Goal: Task Accomplishment & Management: Use online tool/utility

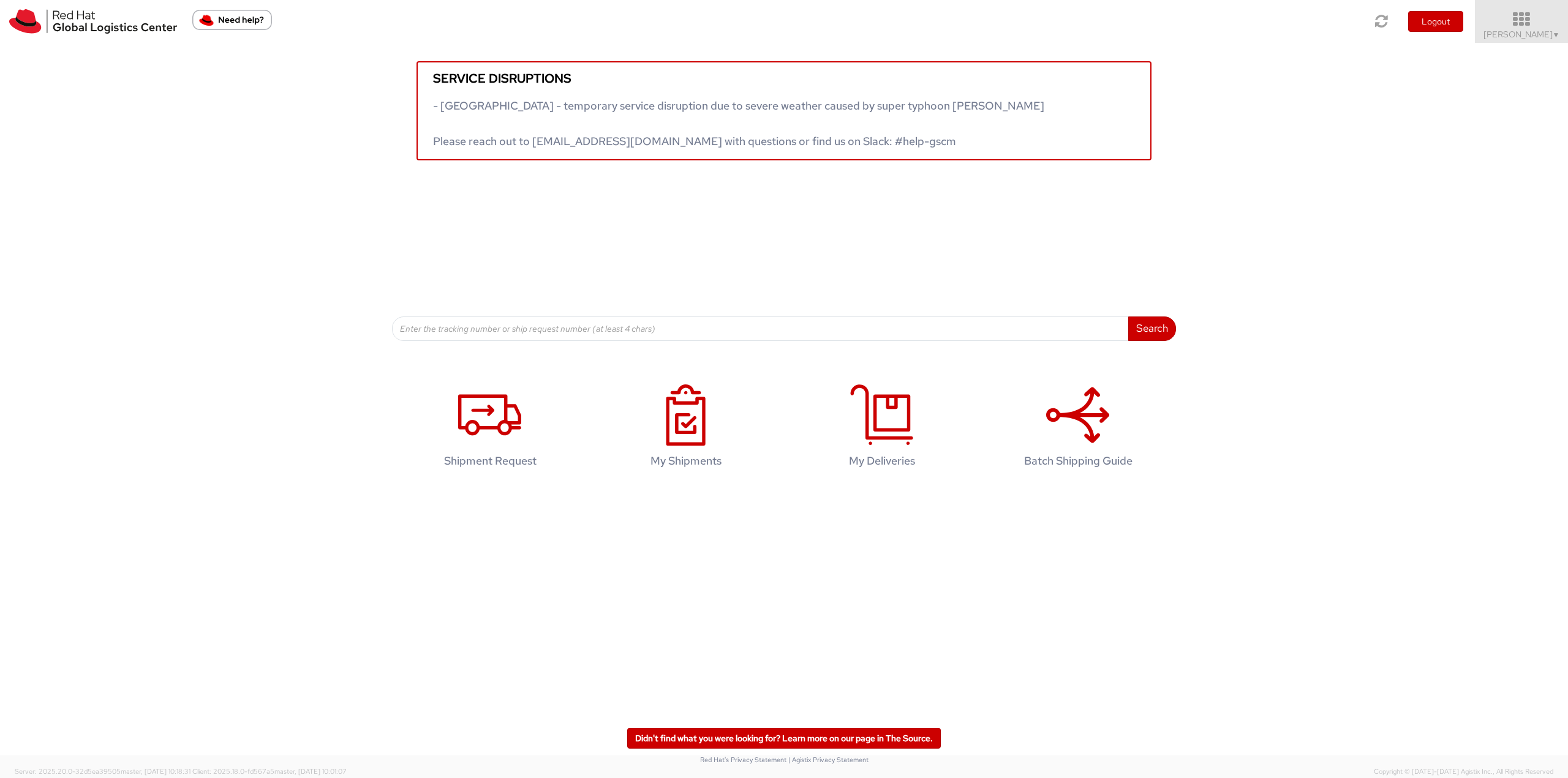
click at [1538, 21] on icon at bounding box center [1521, 20] width 107 height 17
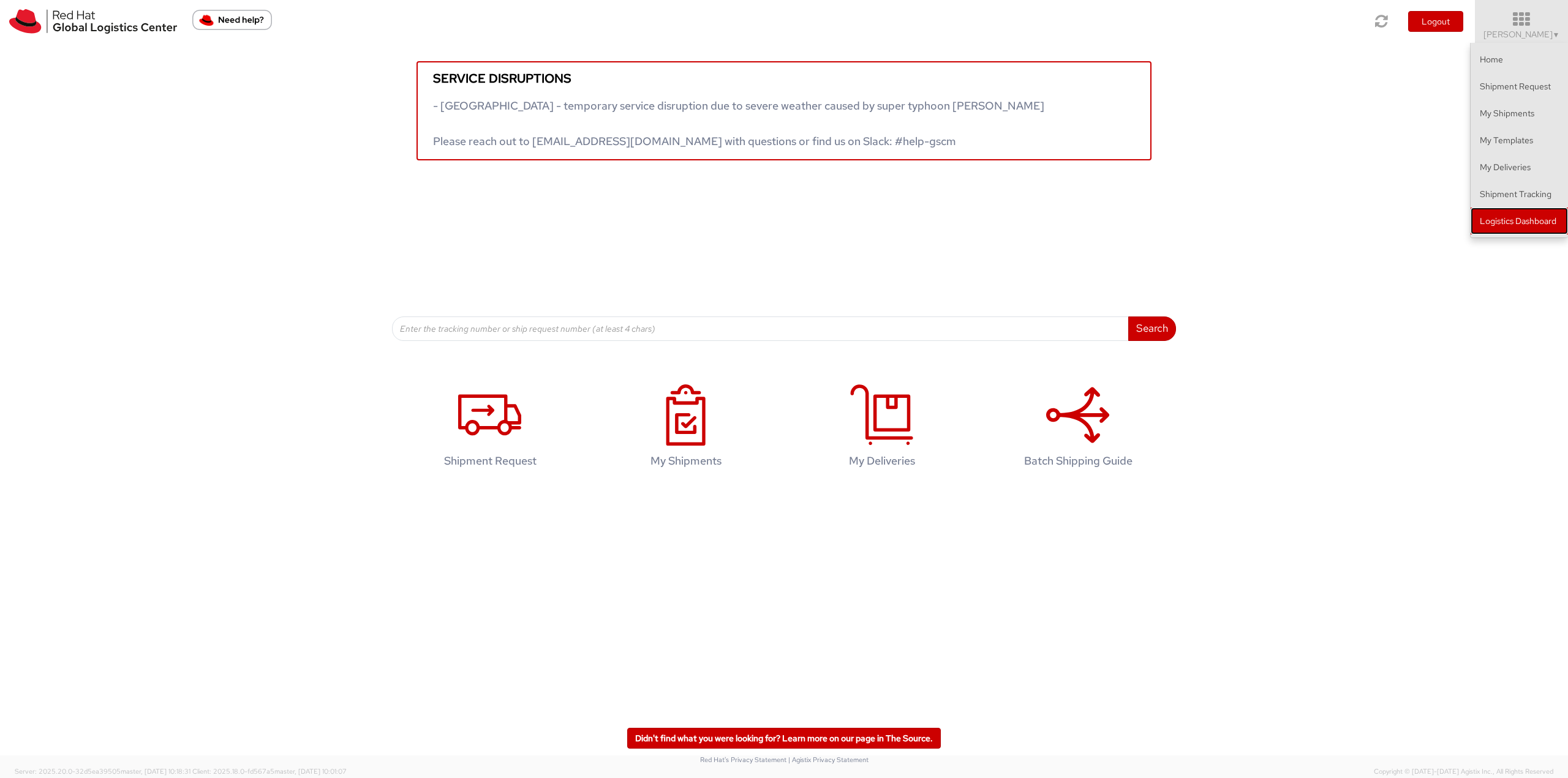
click at [1517, 223] on link "Logistics Dashboard" at bounding box center [1518, 221] width 97 height 27
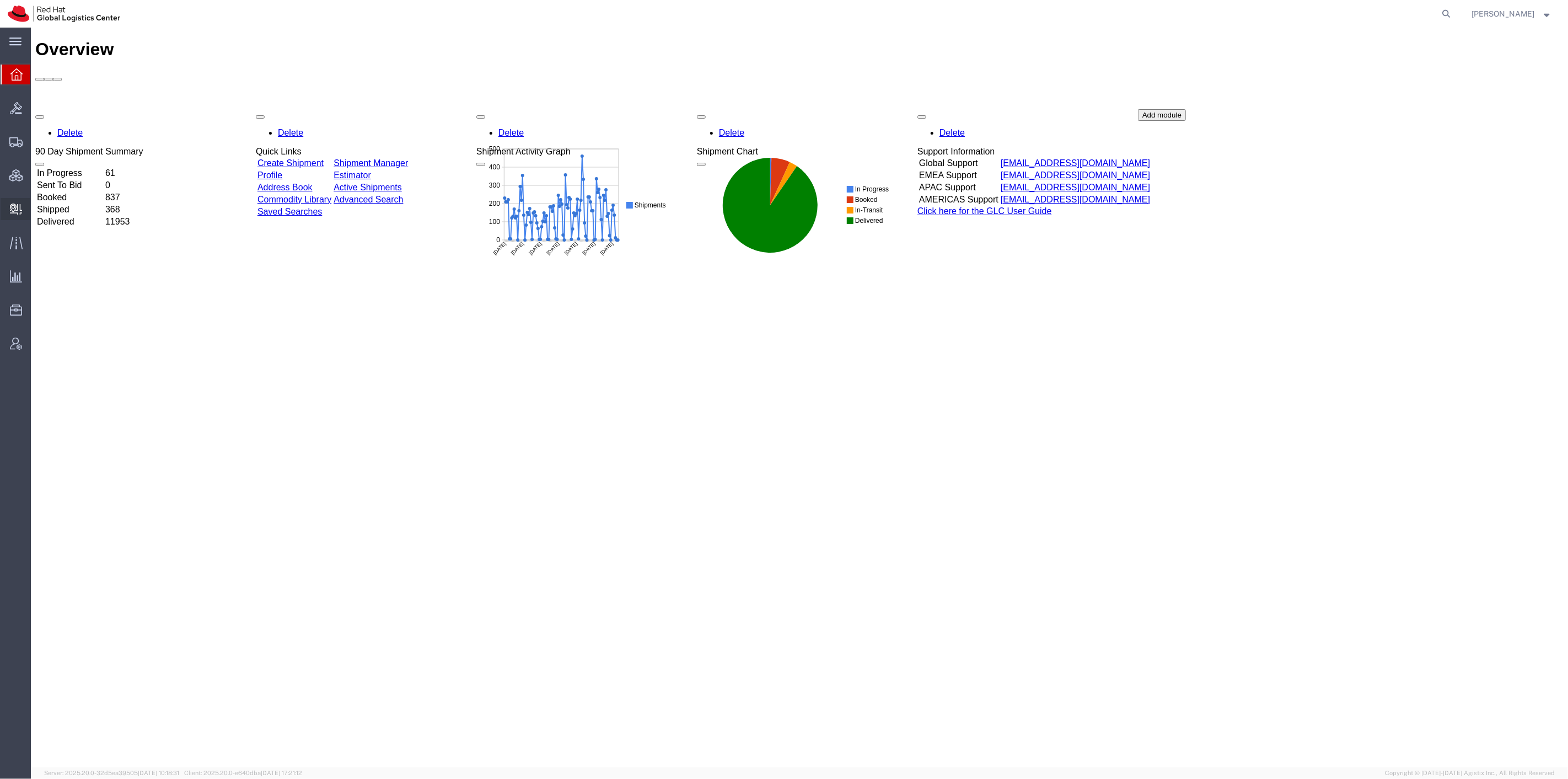
click at [0, 0] on span "Create Delivery" at bounding box center [0, 0] width 0 height 0
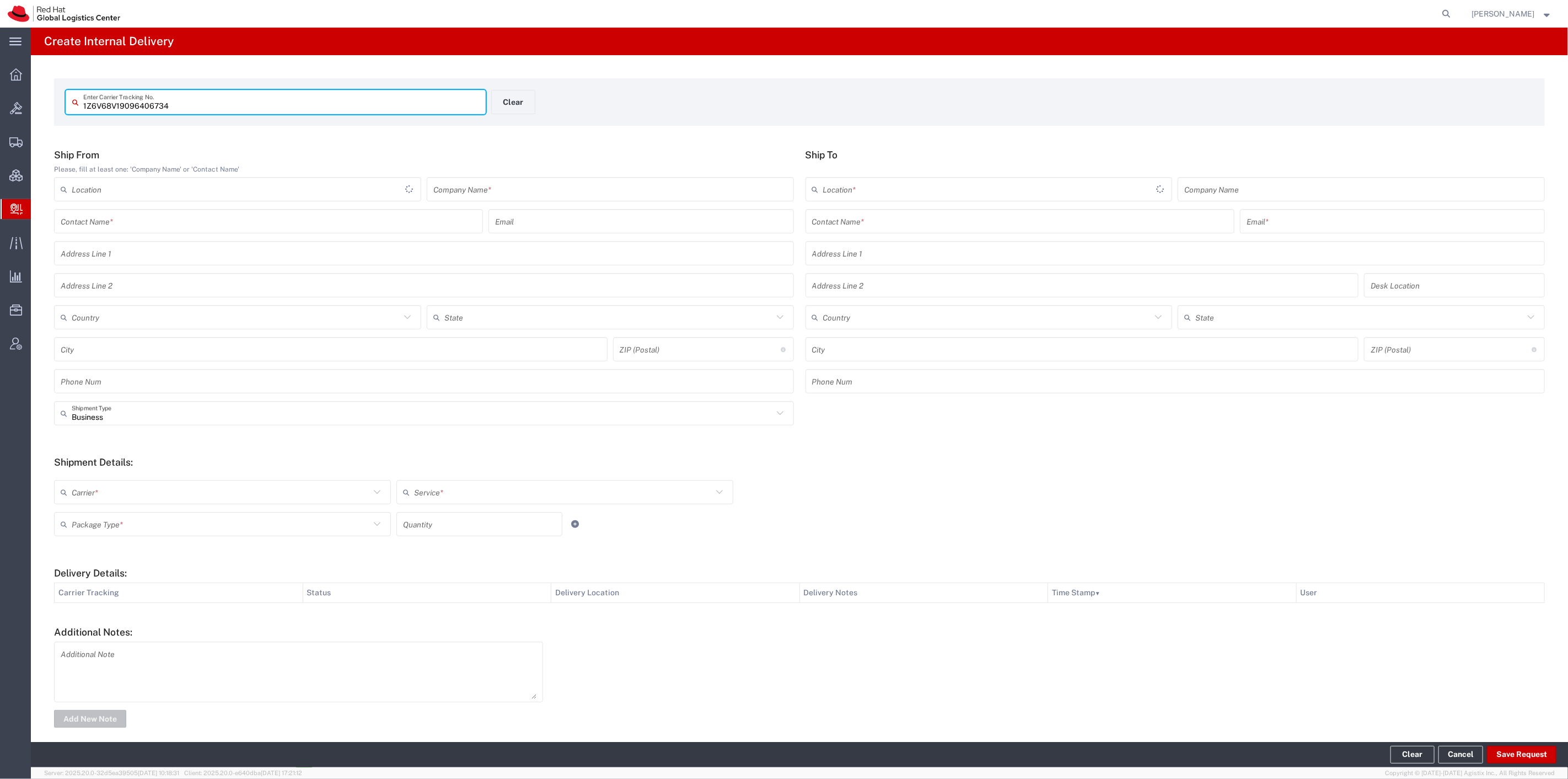
type input "1Z6V68V19096406734"
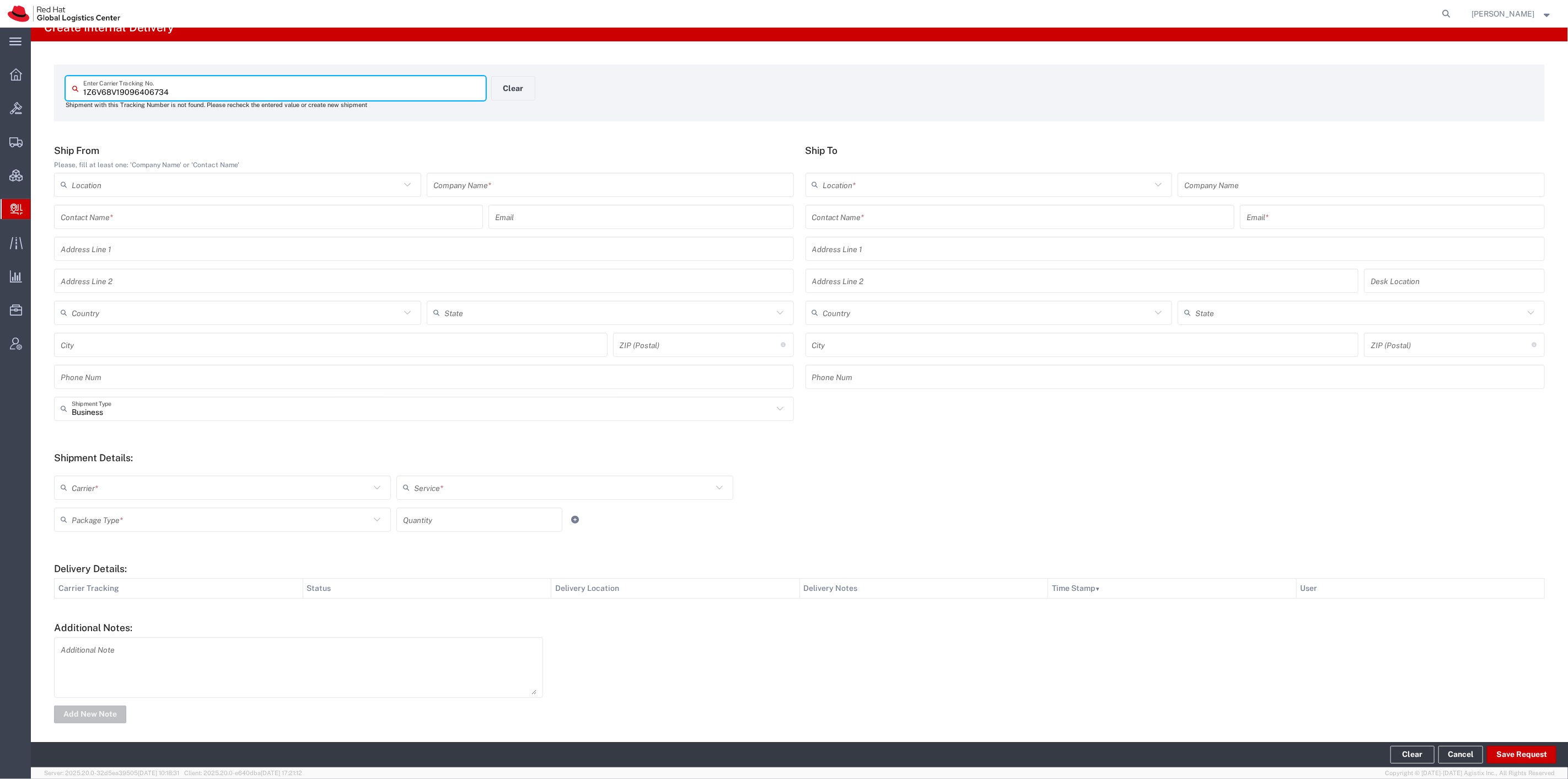
scroll to position [20, 0]
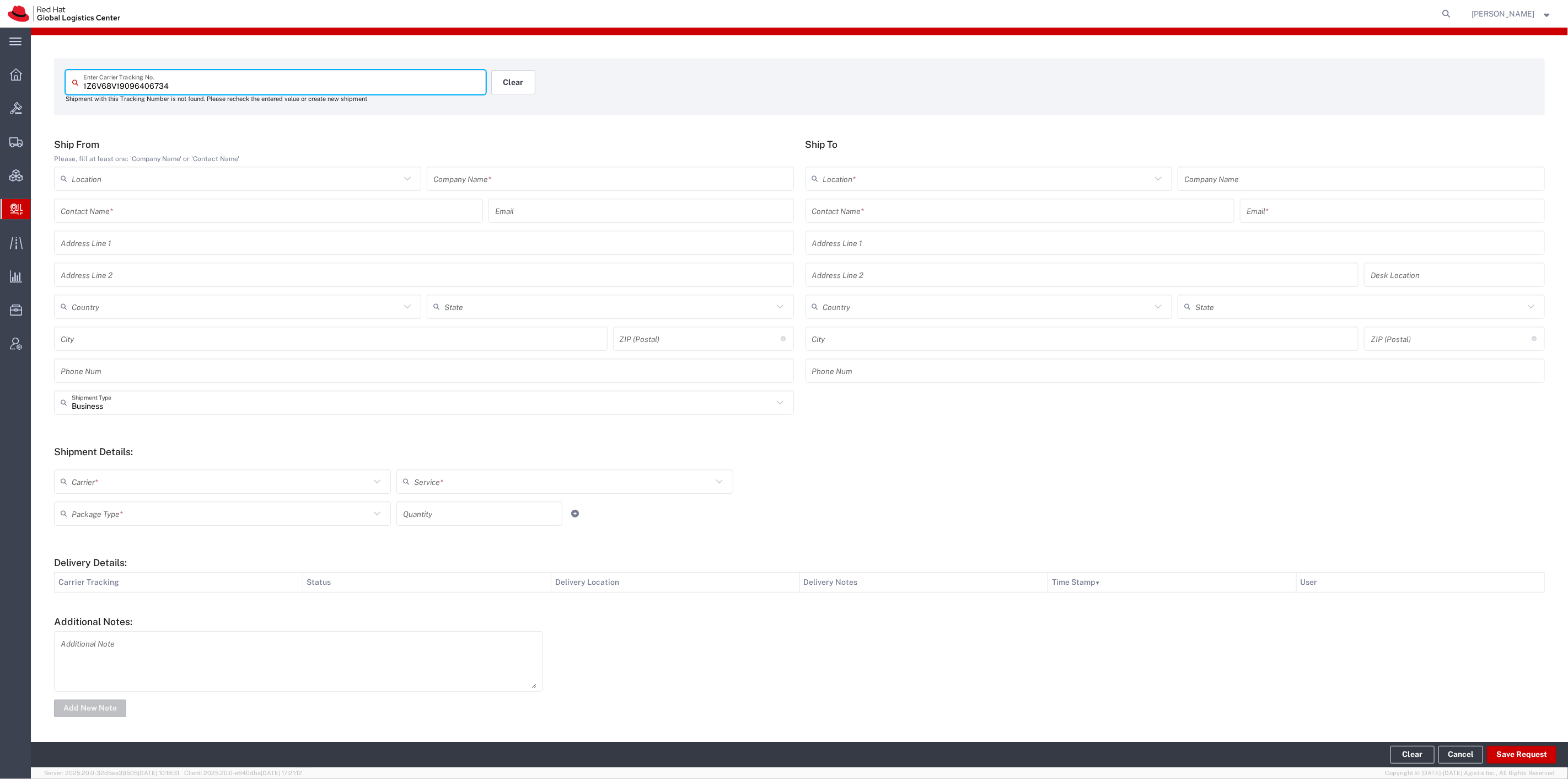
click at [520, 77] on button "Clear" at bounding box center [513, 82] width 44 height 24
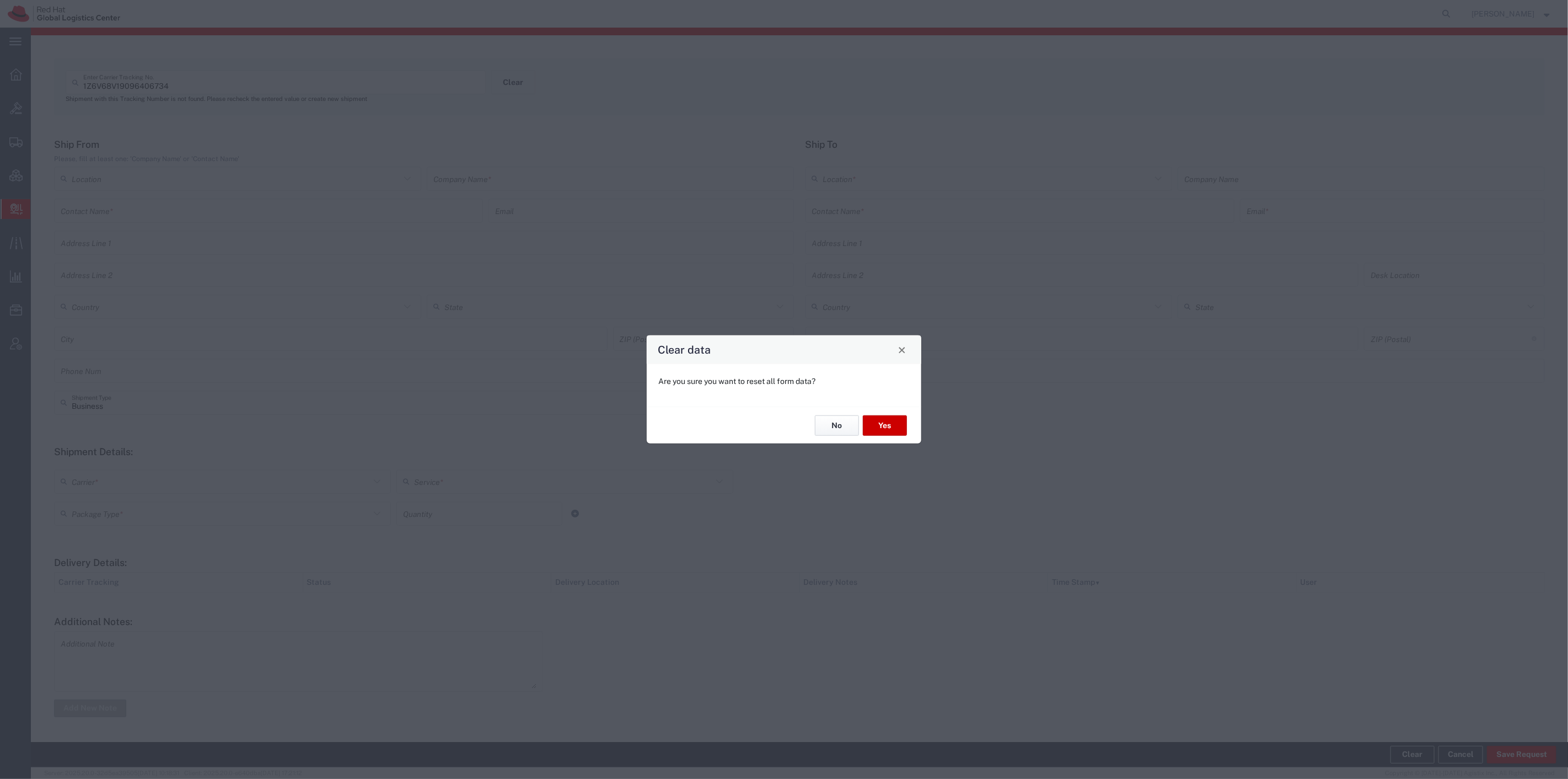
click at [835, 427] on button "No" at bounding box center [837, 426] width 44 height 20
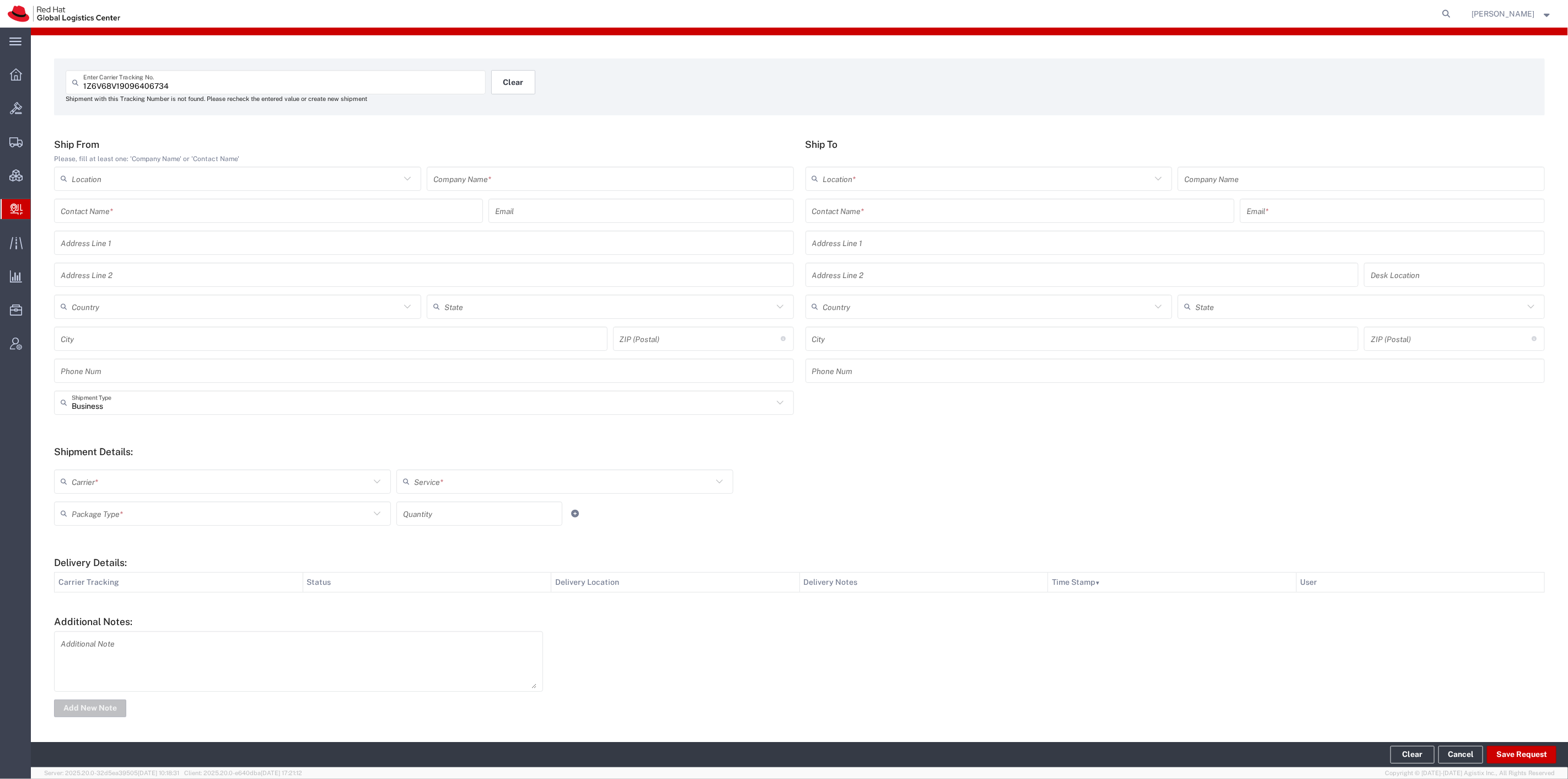
click at [520, 75] on button "Clear" at bounding box center [513, 82] width 44 height 24
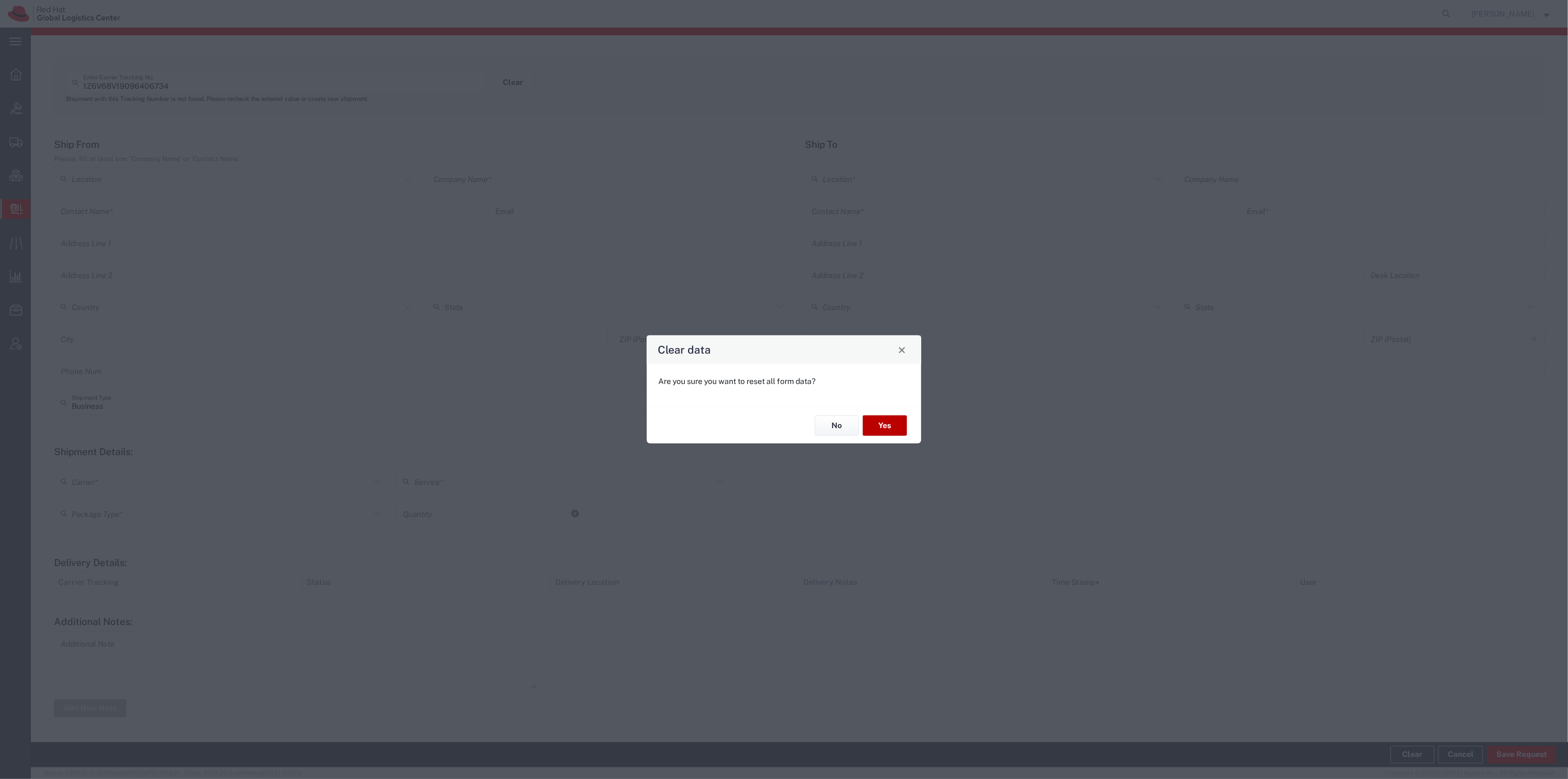
click at [900, 433] on button "Yes" at bounding box center [884, 426] width 44 height 20
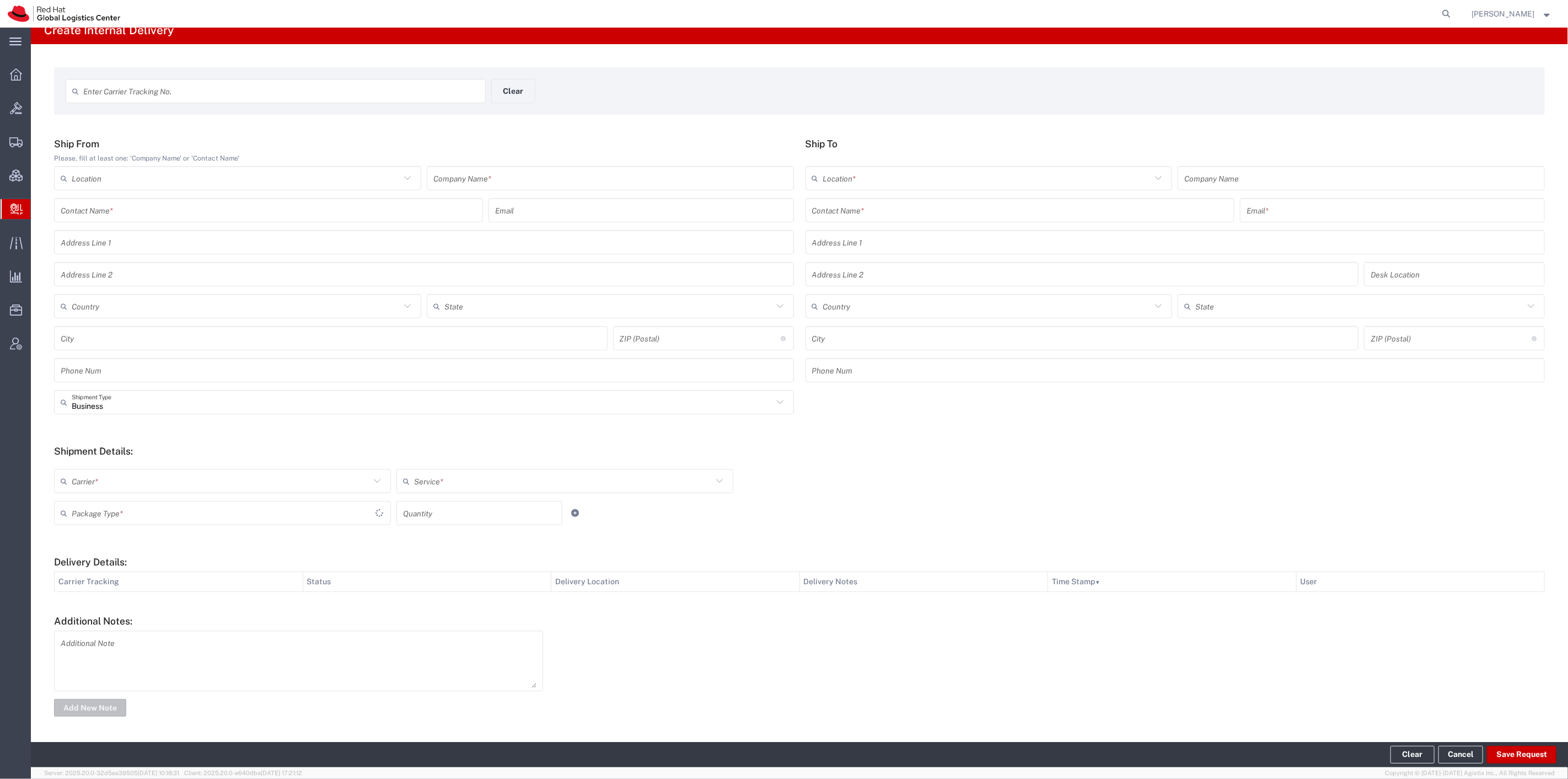
scroll to position [11, 0]
click at [173, 80] on div "Enter Carrier Tracking No." at bounding box center [275, 91] width 420 height 24
click at [255, 89] on input "text" at bounding box center [281, 91] width 396 height 19
type input "1Z6V64W9A866293843"
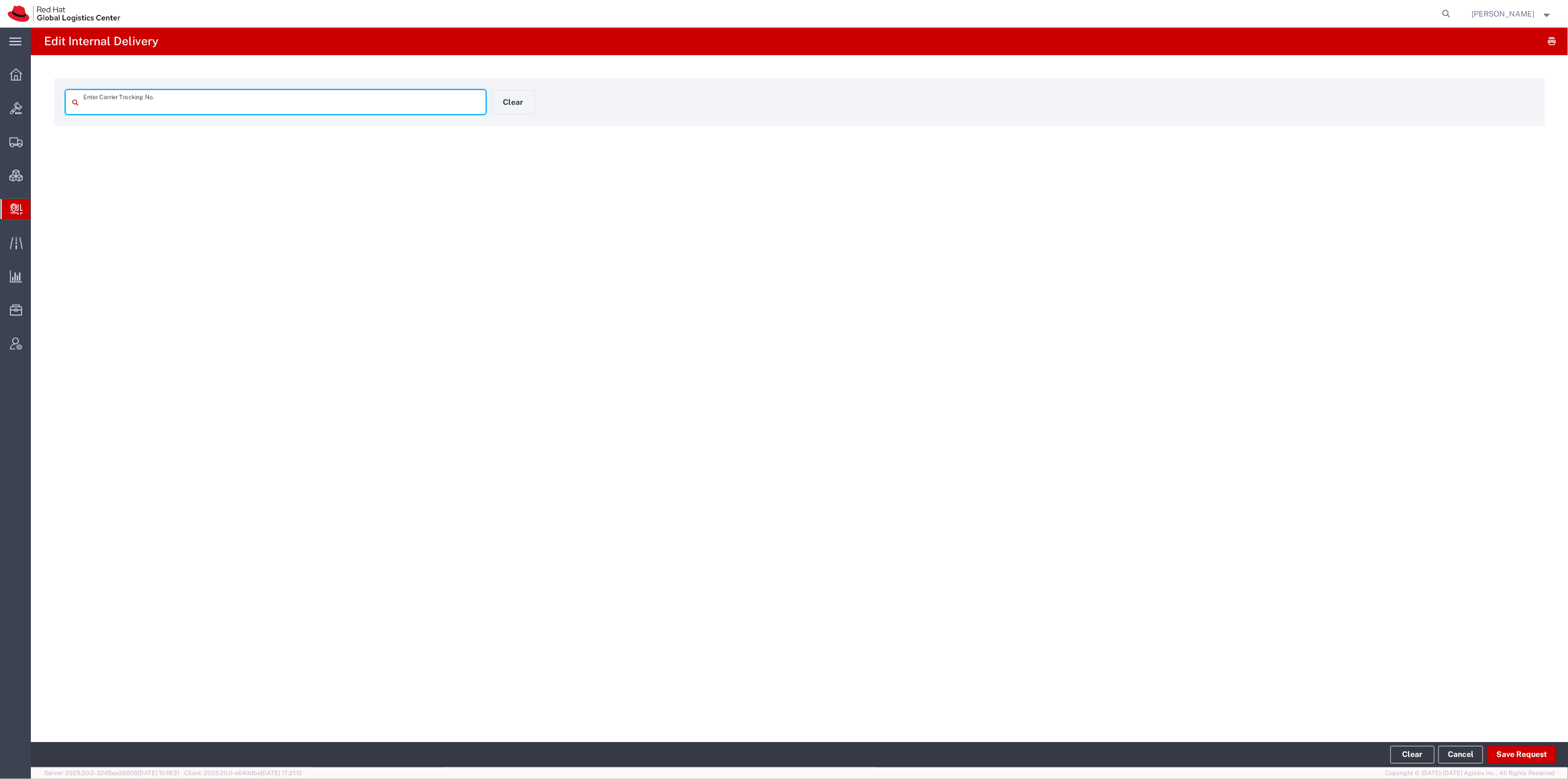
type input "1Z6V64W9A866293843"
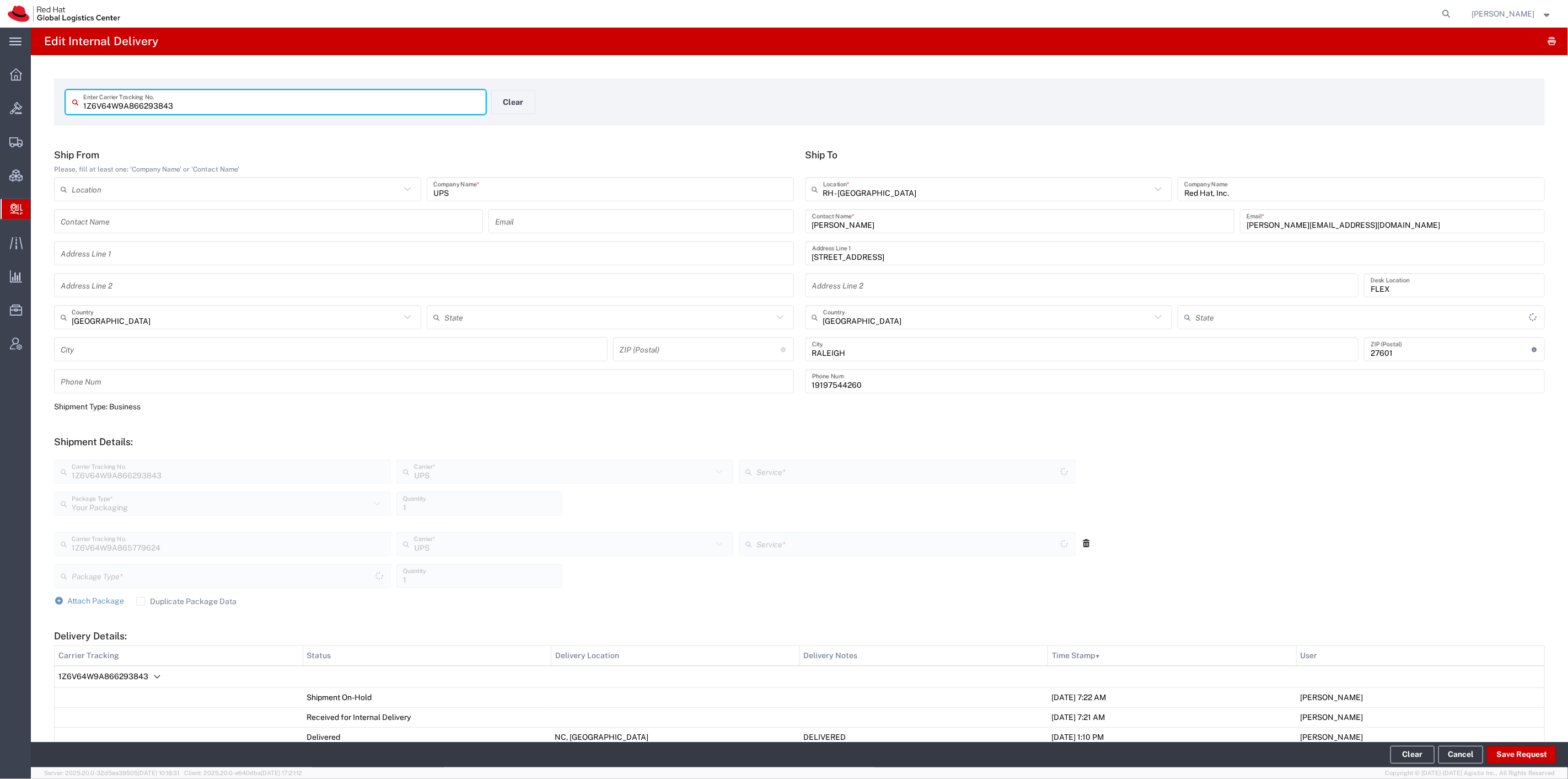
type input "Ground"
type input "North Carolina"
type input "Your Packaging"
type input "Ground"
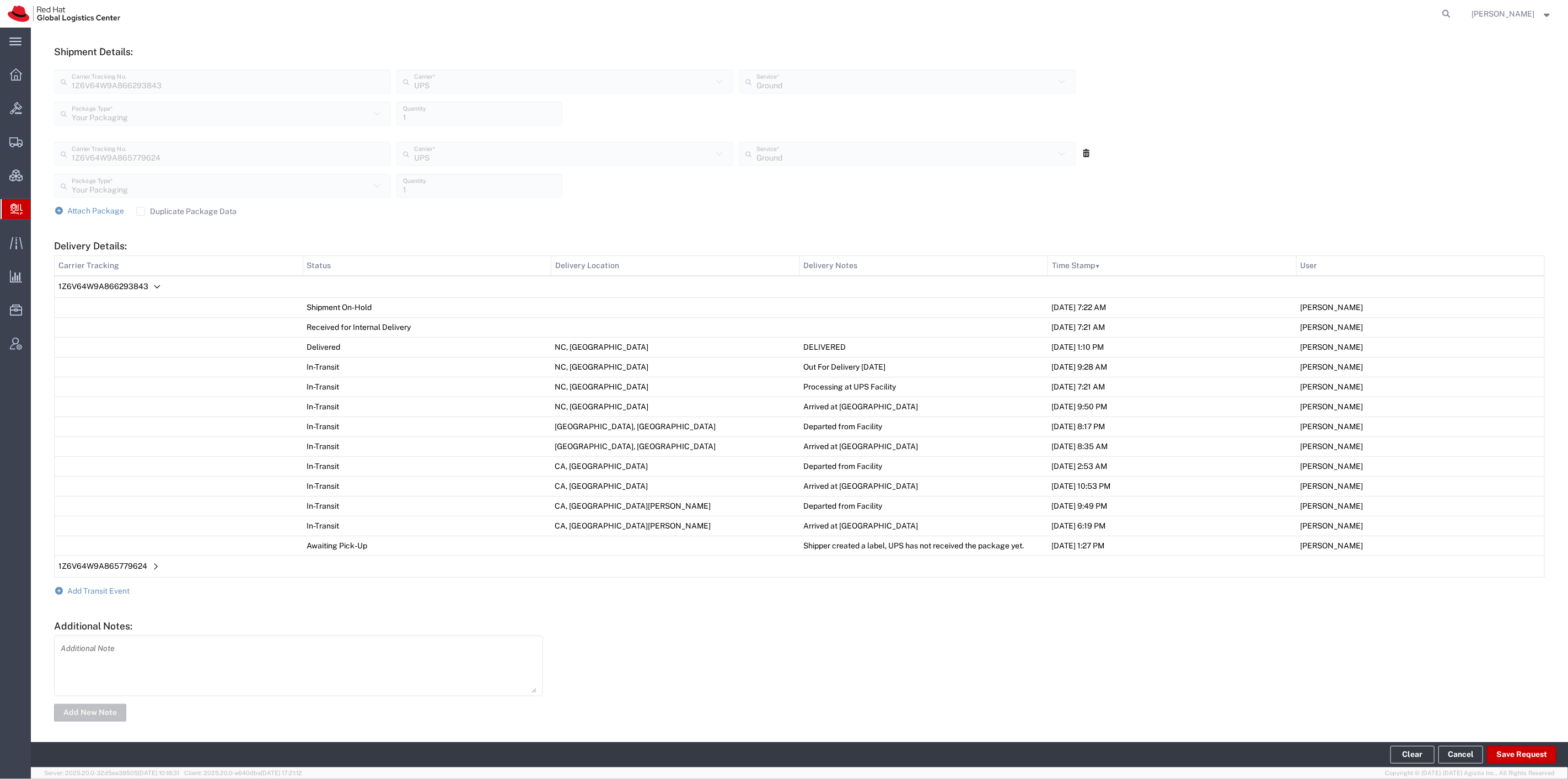
scroll to position [394, 0]
click at [119, 586] on span "Add Transit Event" at bounding box center [99, 586] width 62 height 9
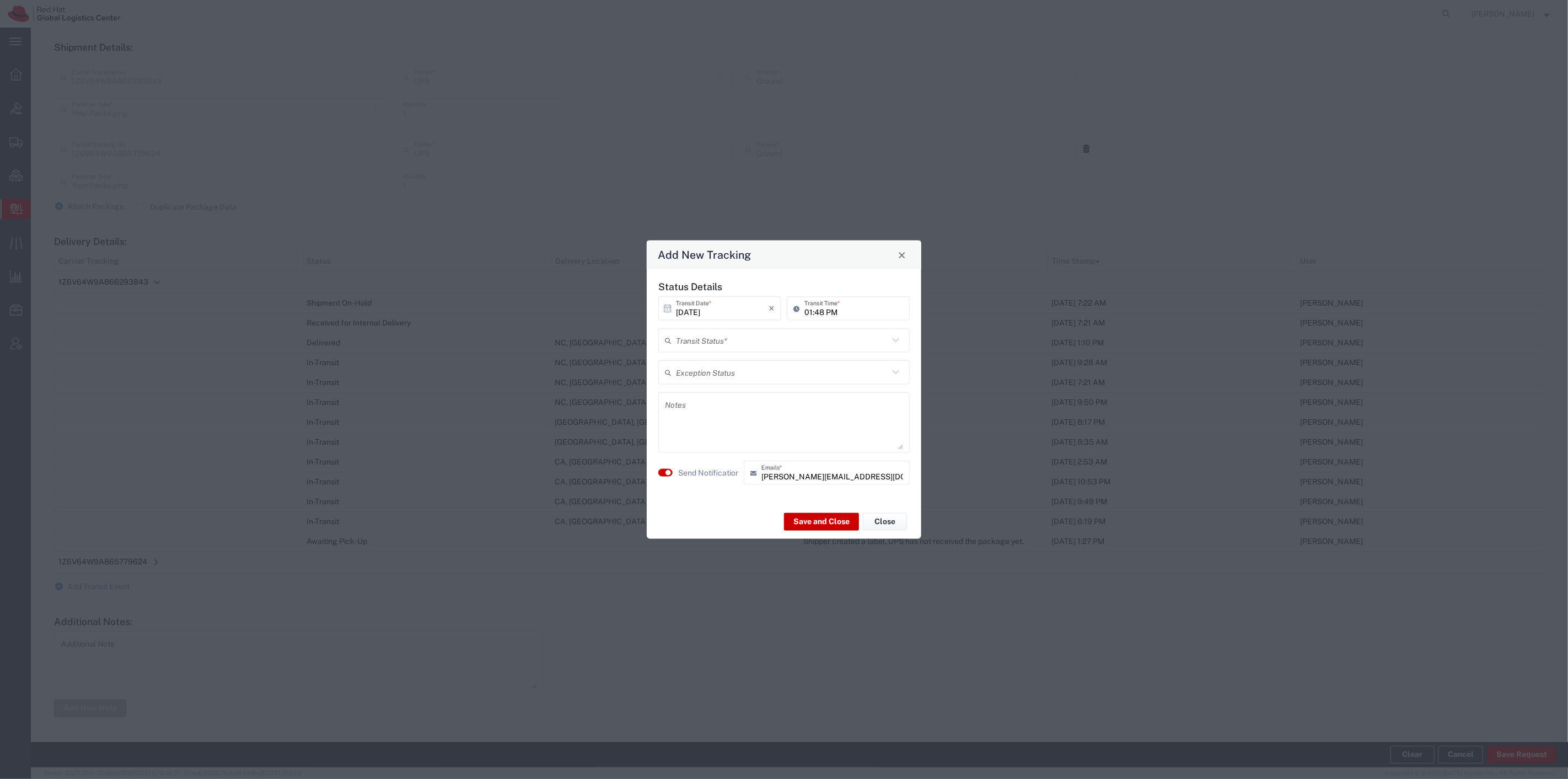
click at [708, 338] on input "text" at bounding box center [782, 340] width 213 height 19
click at [721, 369] on span "Delivery Confirmation" at bounding box center [784, 364] width 249 height 17
type input "Delivery Confirmation"
click at [798, 520] on button "Save and Close" at bounding box center [822, 521] width 75 height 18
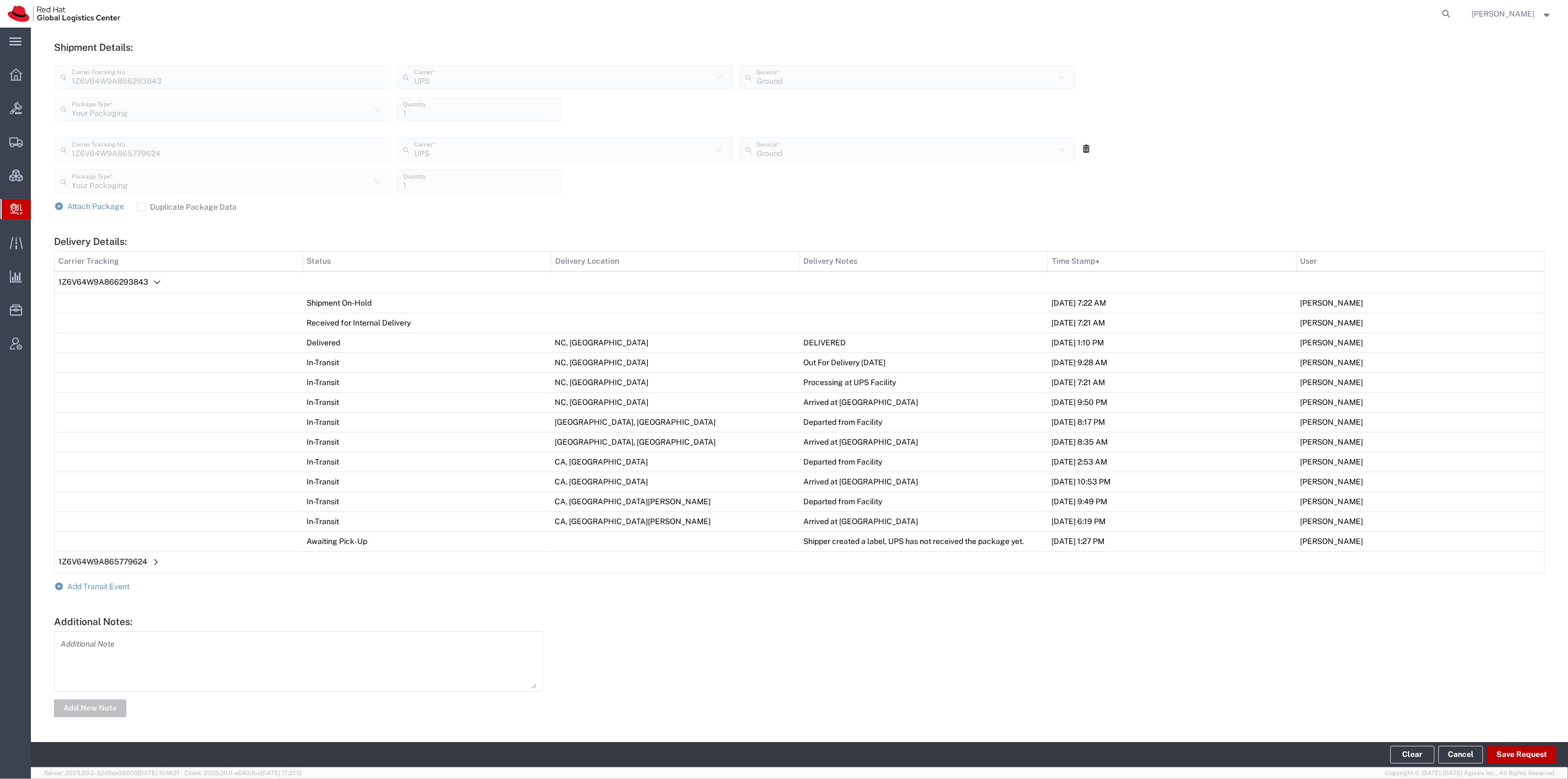
click at [1510, 752] on button "Save Request" at bounding box center [1521, 755] width 70 height 18
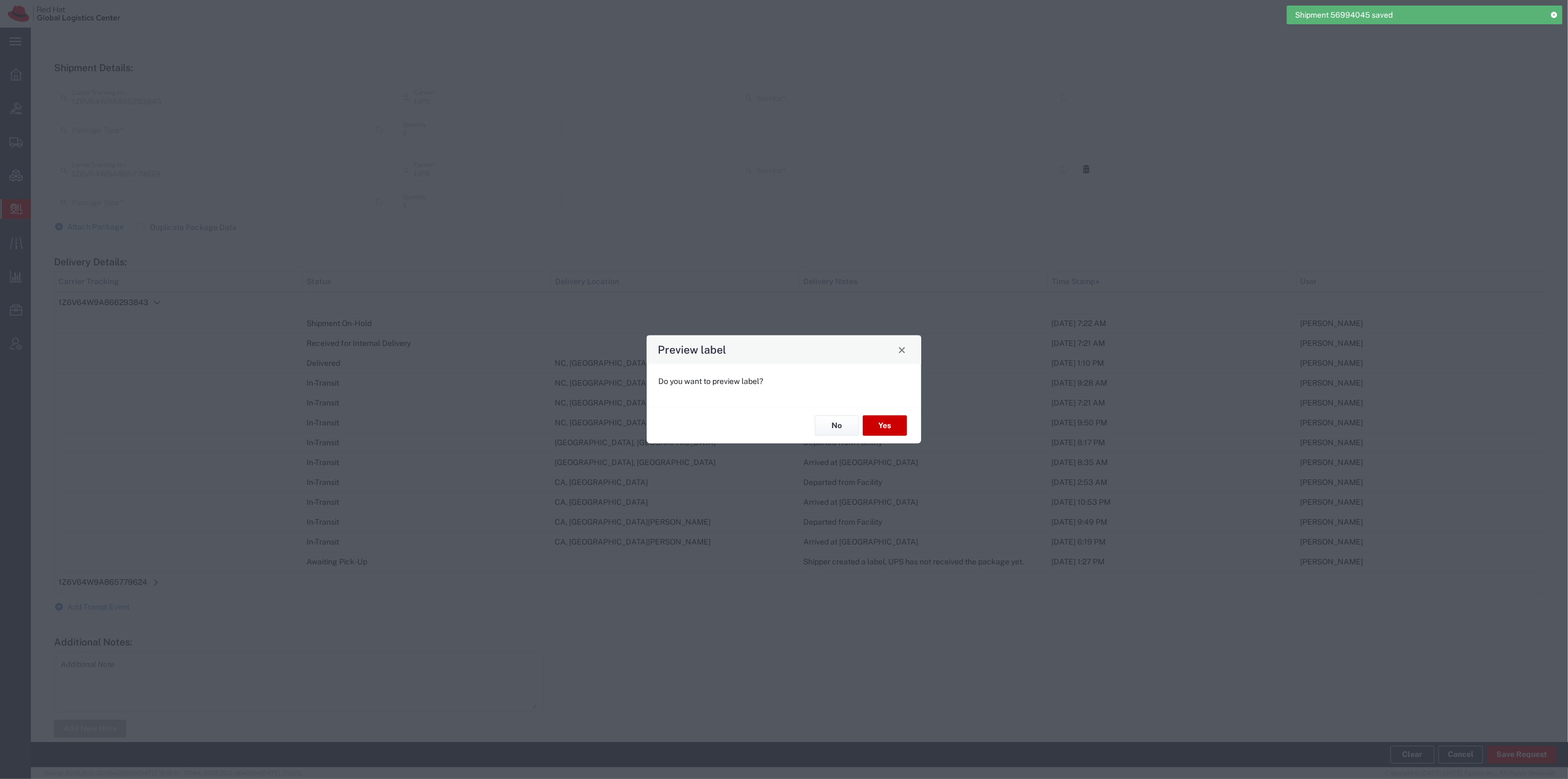
scroll to position [415, 0]
type input "Your Packaging"
type input "Ground"
type input "Your Packaging"
type input "Ground"
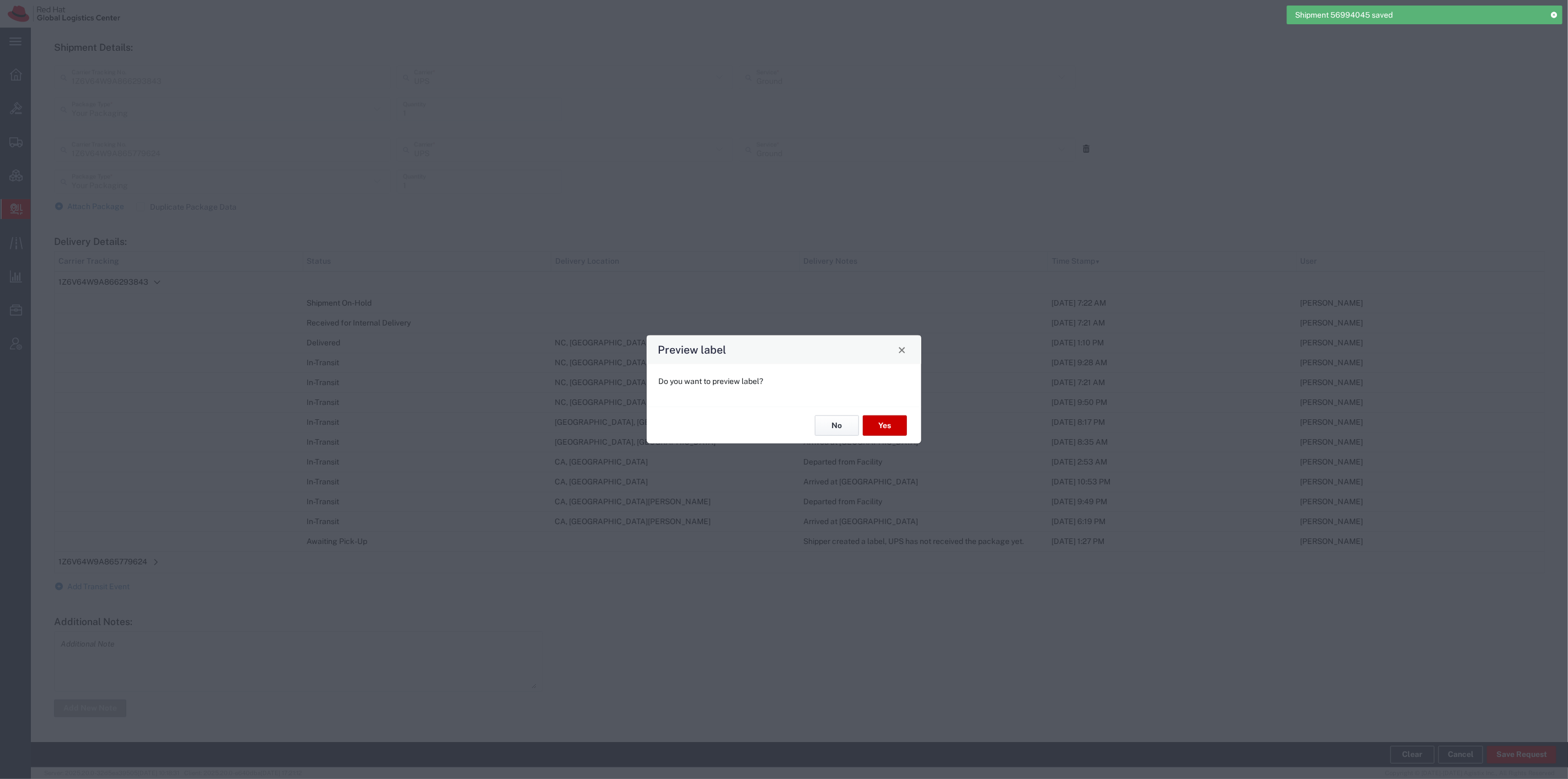
click at [827, 422] on button "No" at bounding box center [837, 426] width 44 height 20
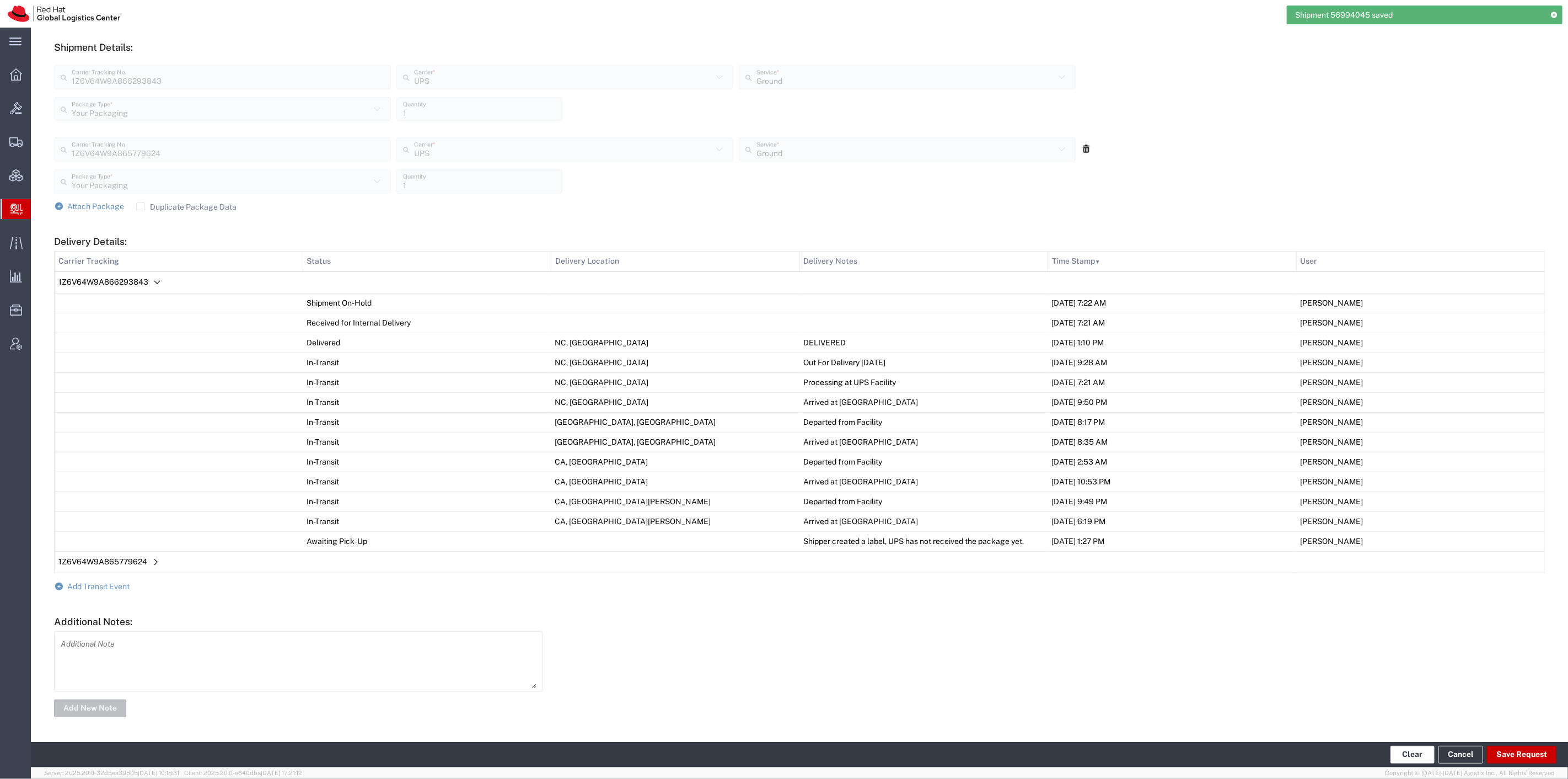
click at [1418, 748] on button "Clear" at bounding box center [1412, 755] width 44 height 18
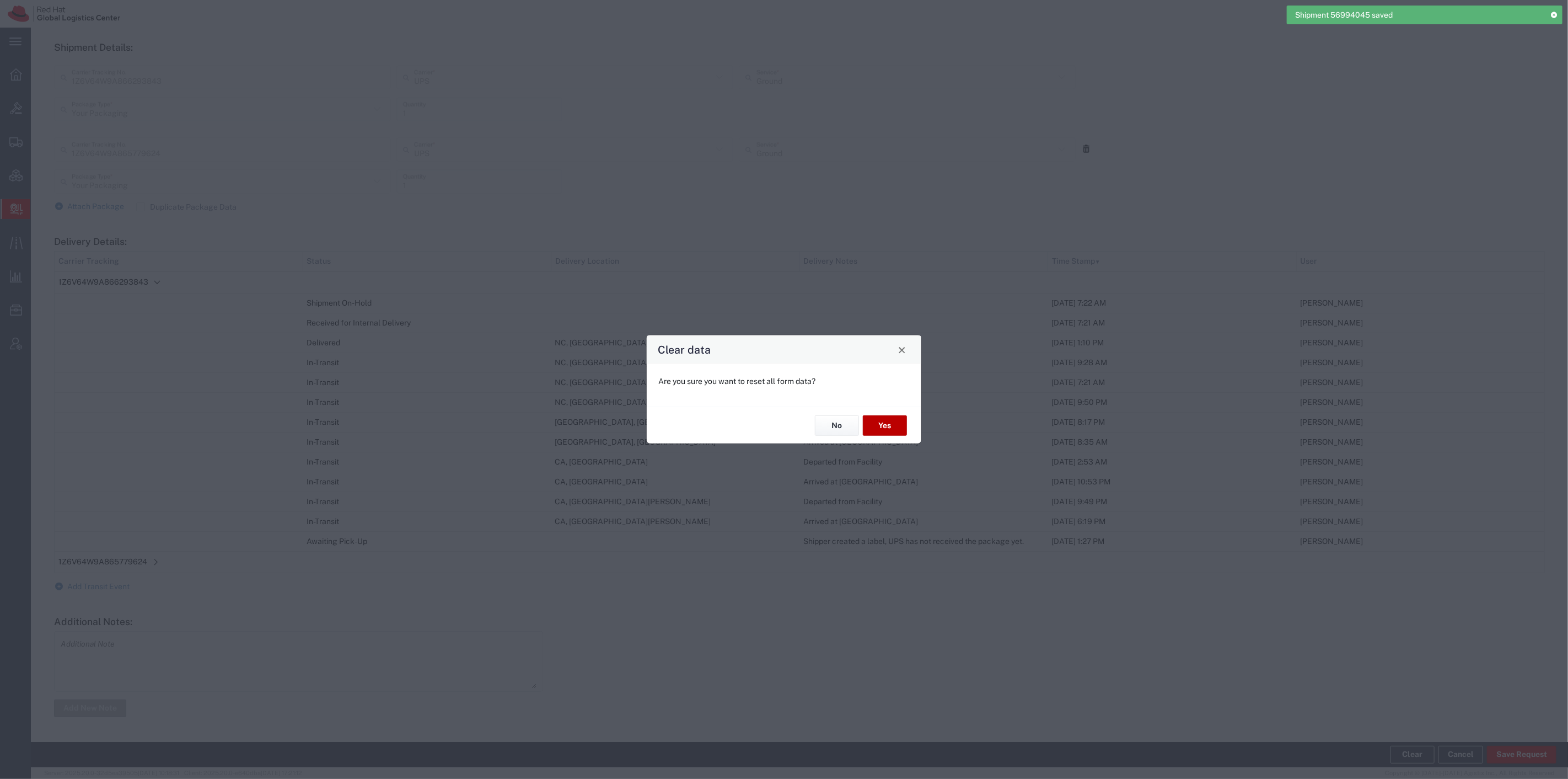
click at [878, 427] on button "Yes" at bounding box center [884, 426] width 44 height 20
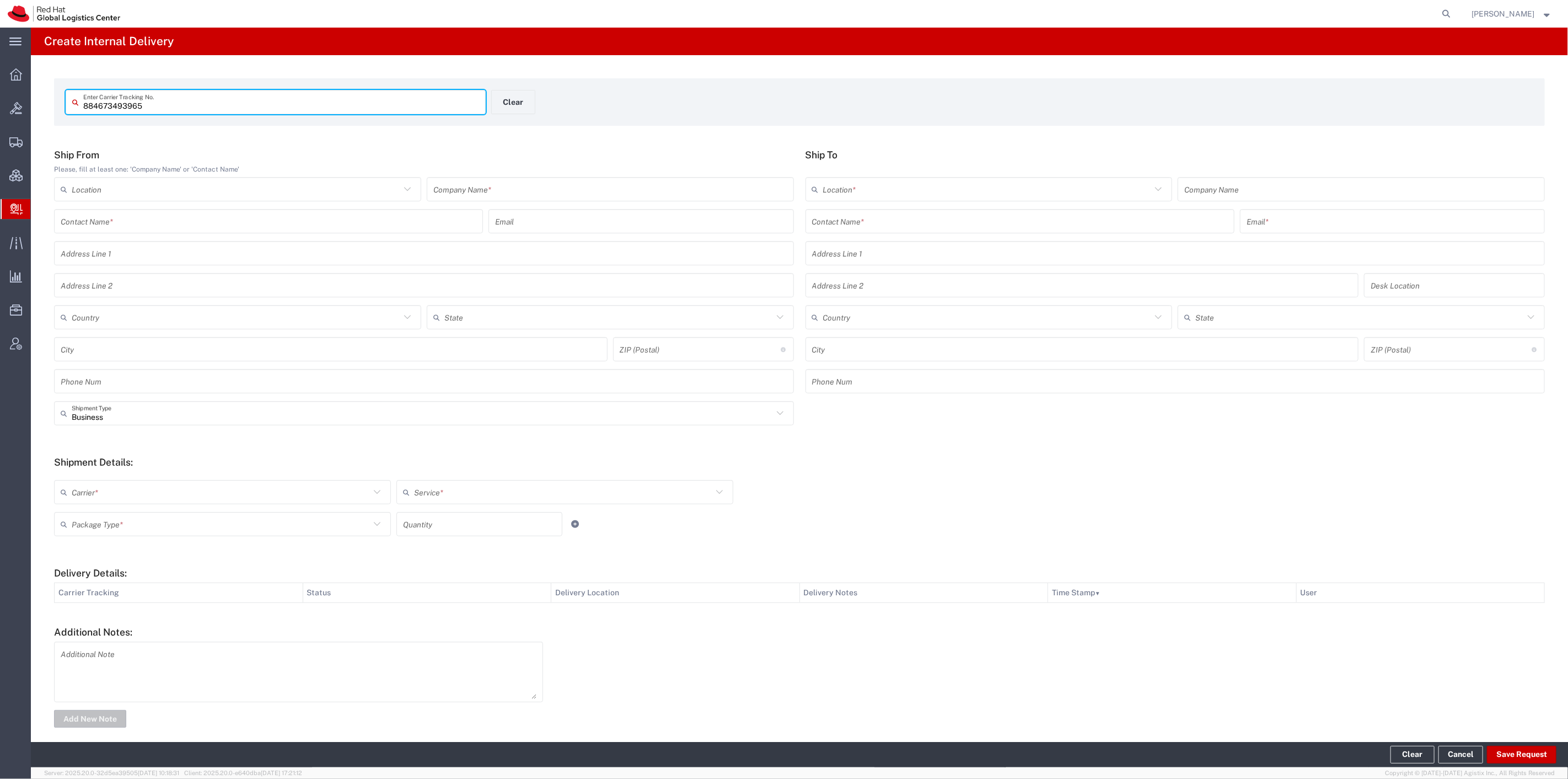
type input "884673493965"
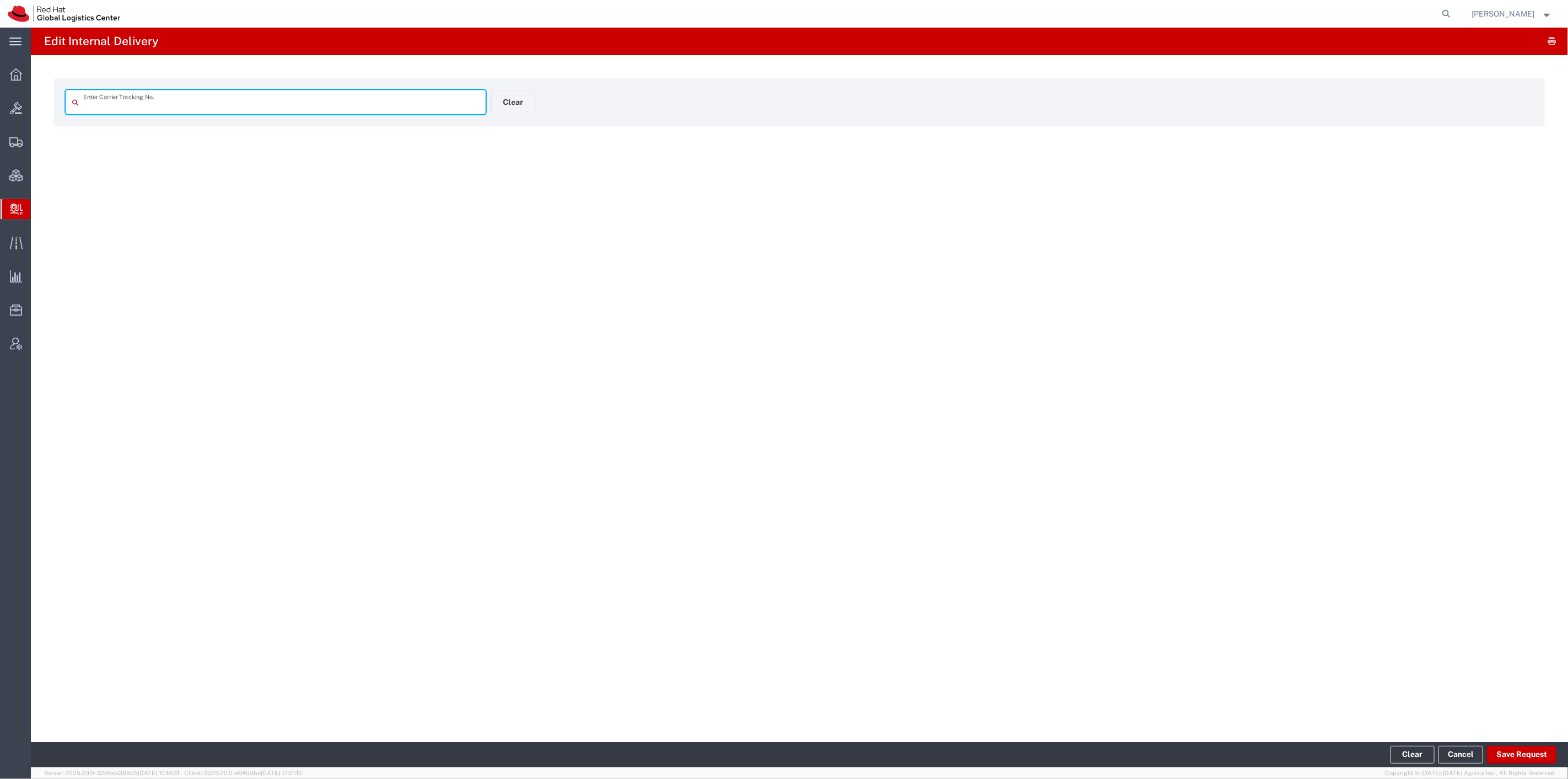
type input "884673493965"
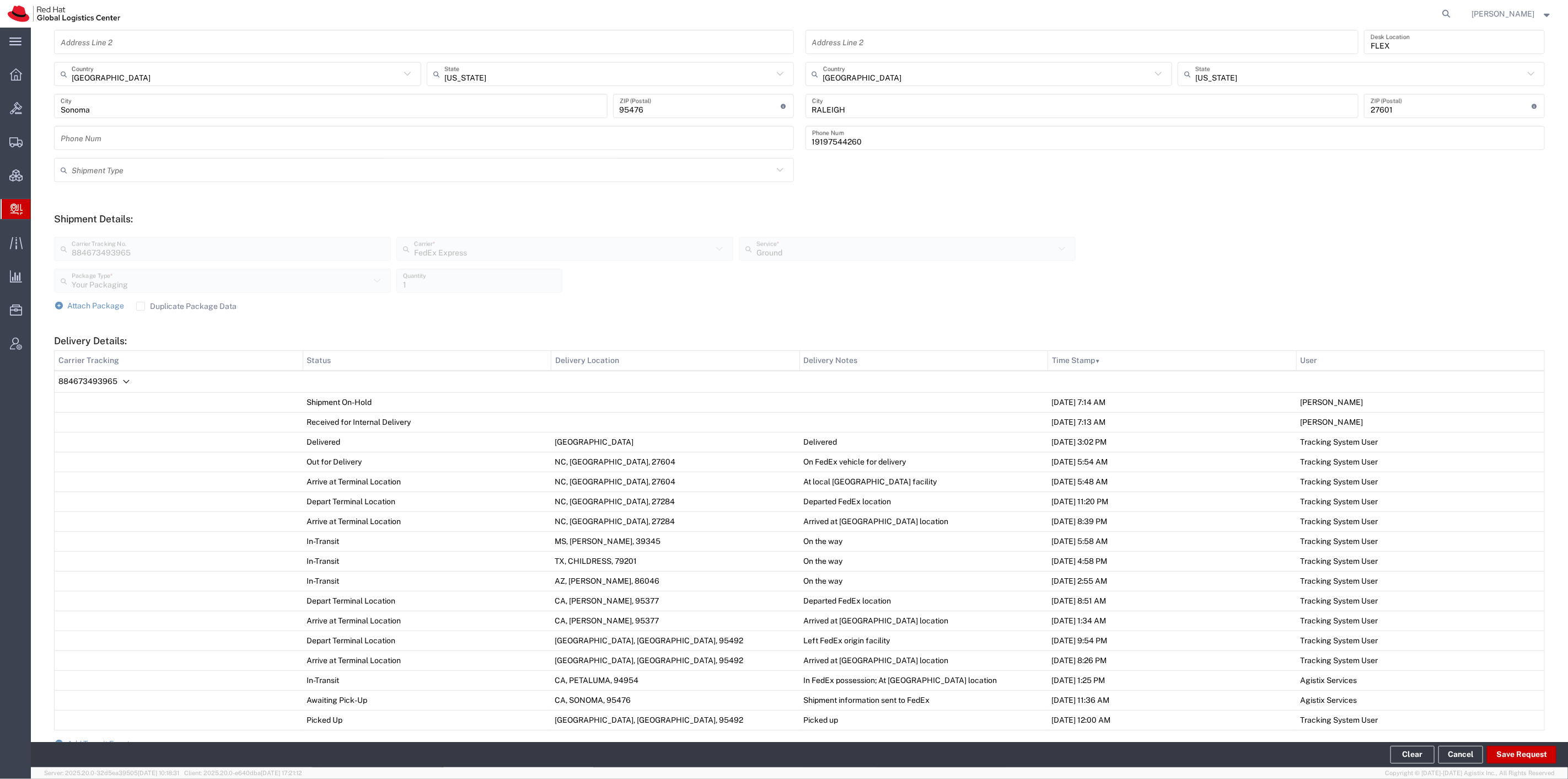
scroll to position [401, 0]
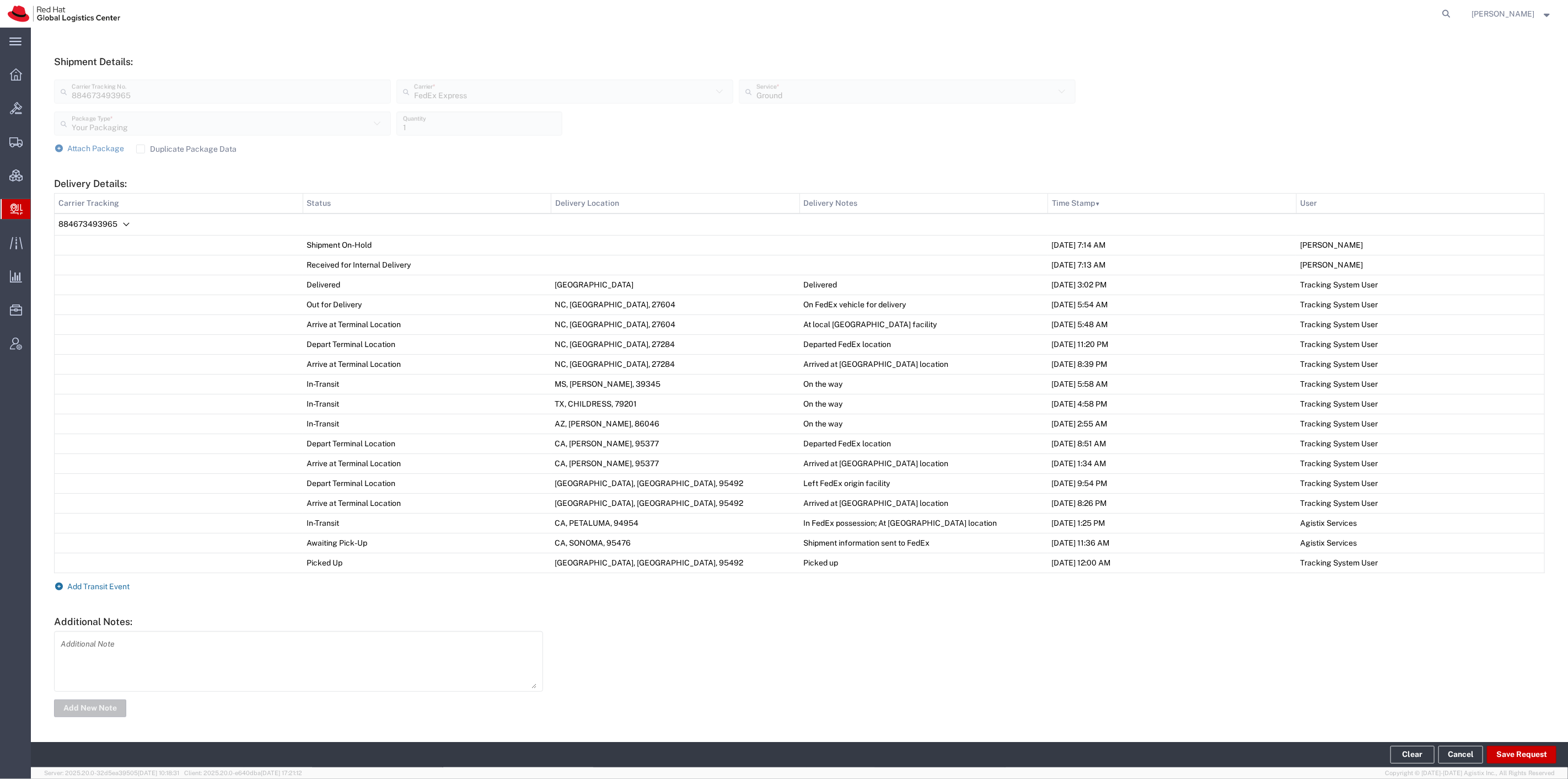
click at [113, 588] on span "Add Transit Event" at bounding box center [99, 586] width 62 height 9
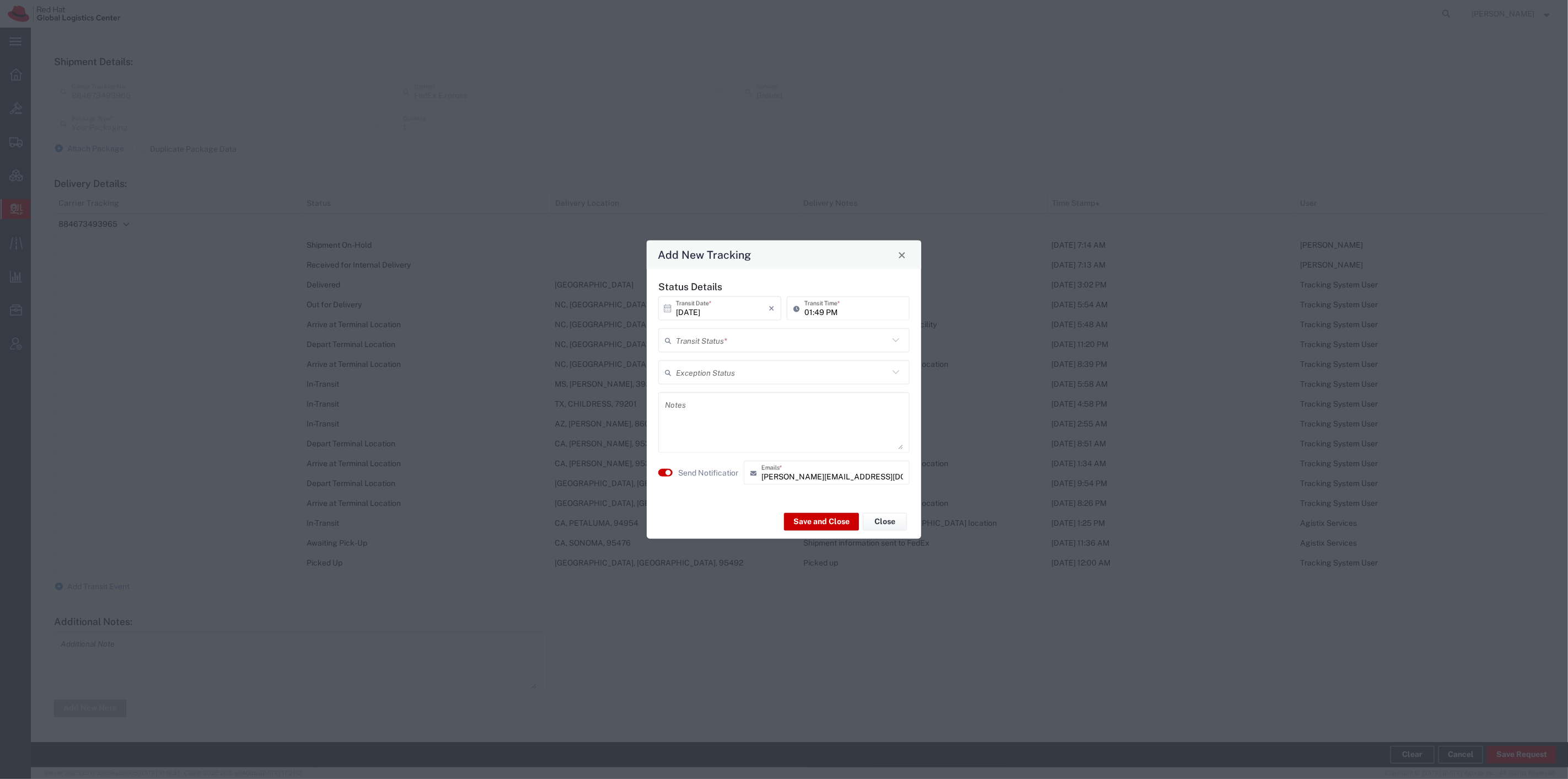
click at [717, 335] on input "text" at bounding box center [782, 340] width 213 height 19
click at [731, 357] on span "Delivery Confirmation" at bounding box center [784, 364] width 249 height 17
type input "Delivery Confirmation"
click at [814, 516] on button "Save and Close" at bounding box center [822, 521] width 75 height 18
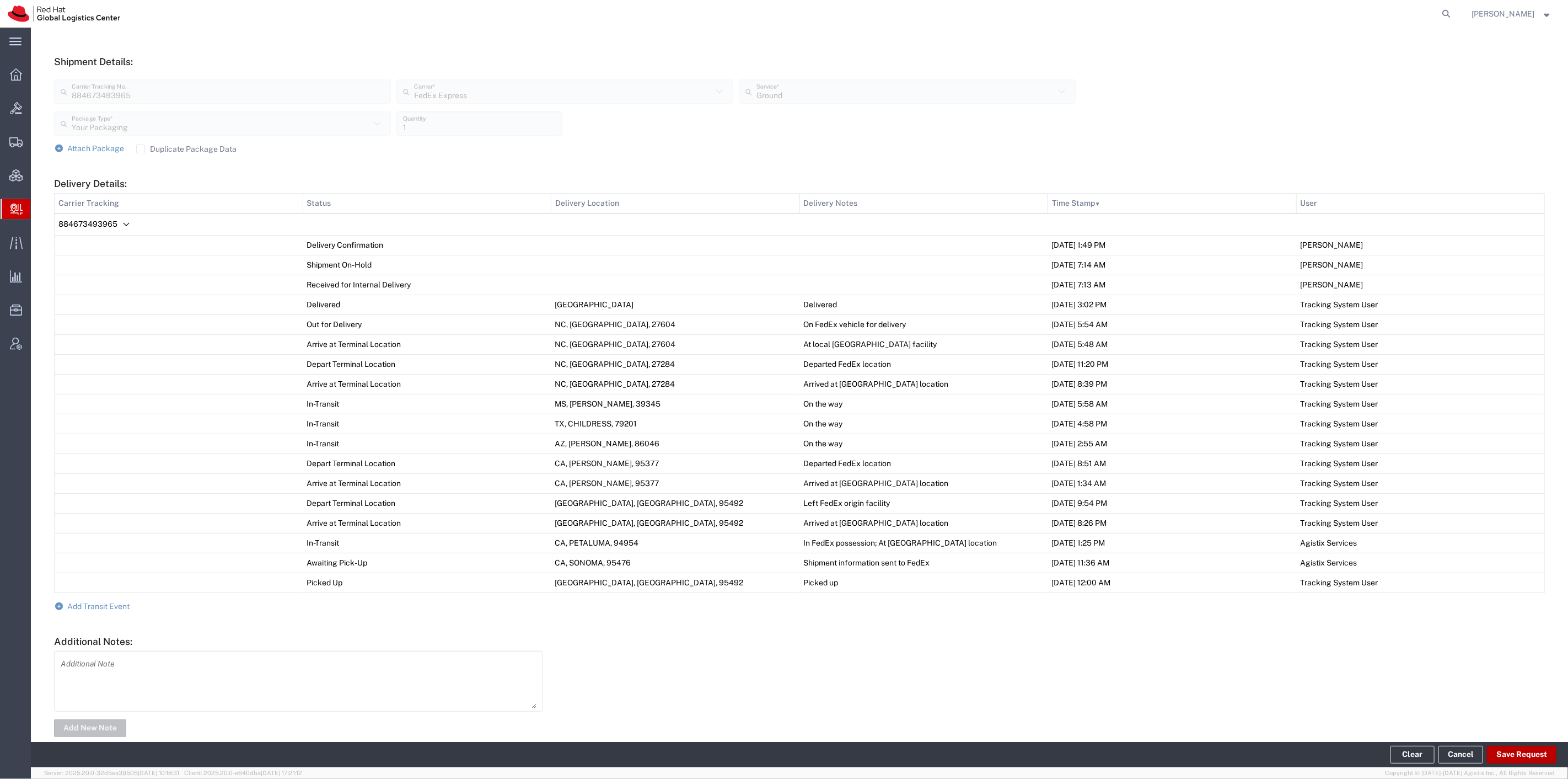
click at [1521, 751] on button "Save Request" at bounding box center [1521, 755] width 70 height 18
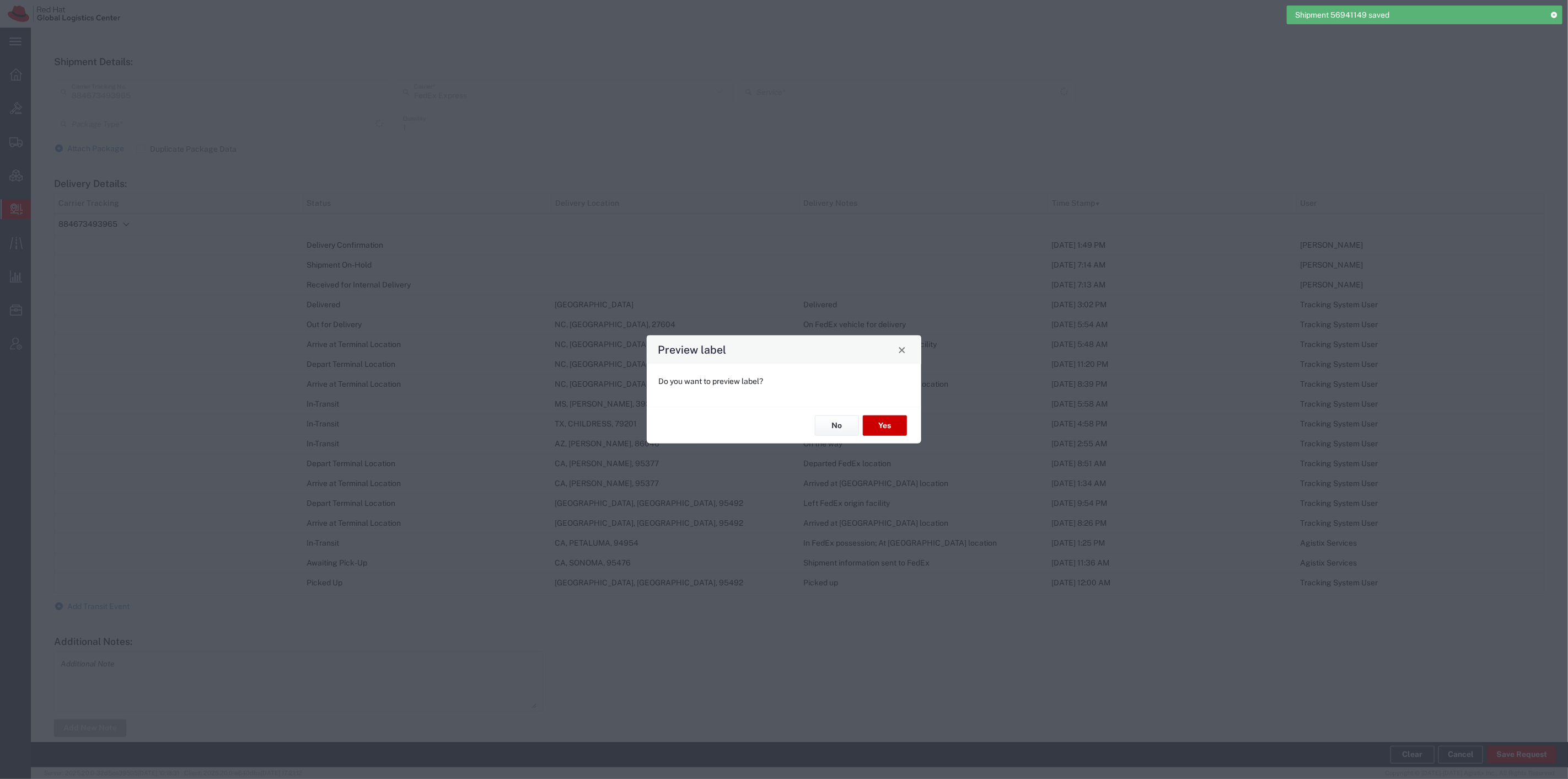
type input "Your Packaging"
type input "Ground"
click at [840, 426] on button "No" at bounding box center [837, 426] width 44 height 20
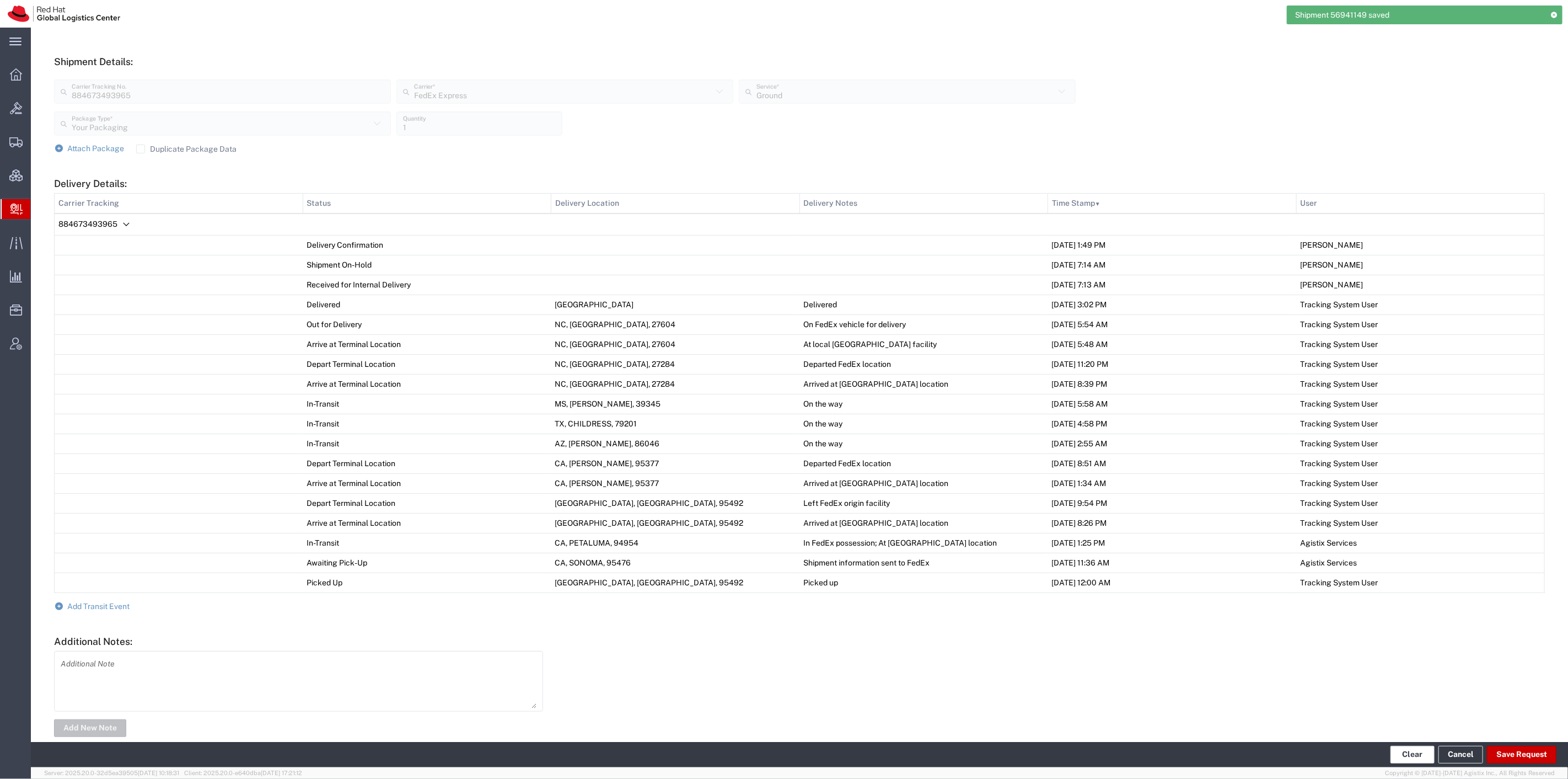
click at [1409, 747] on button "Clear" at bounding box center [1412, 755] width 44 height 18
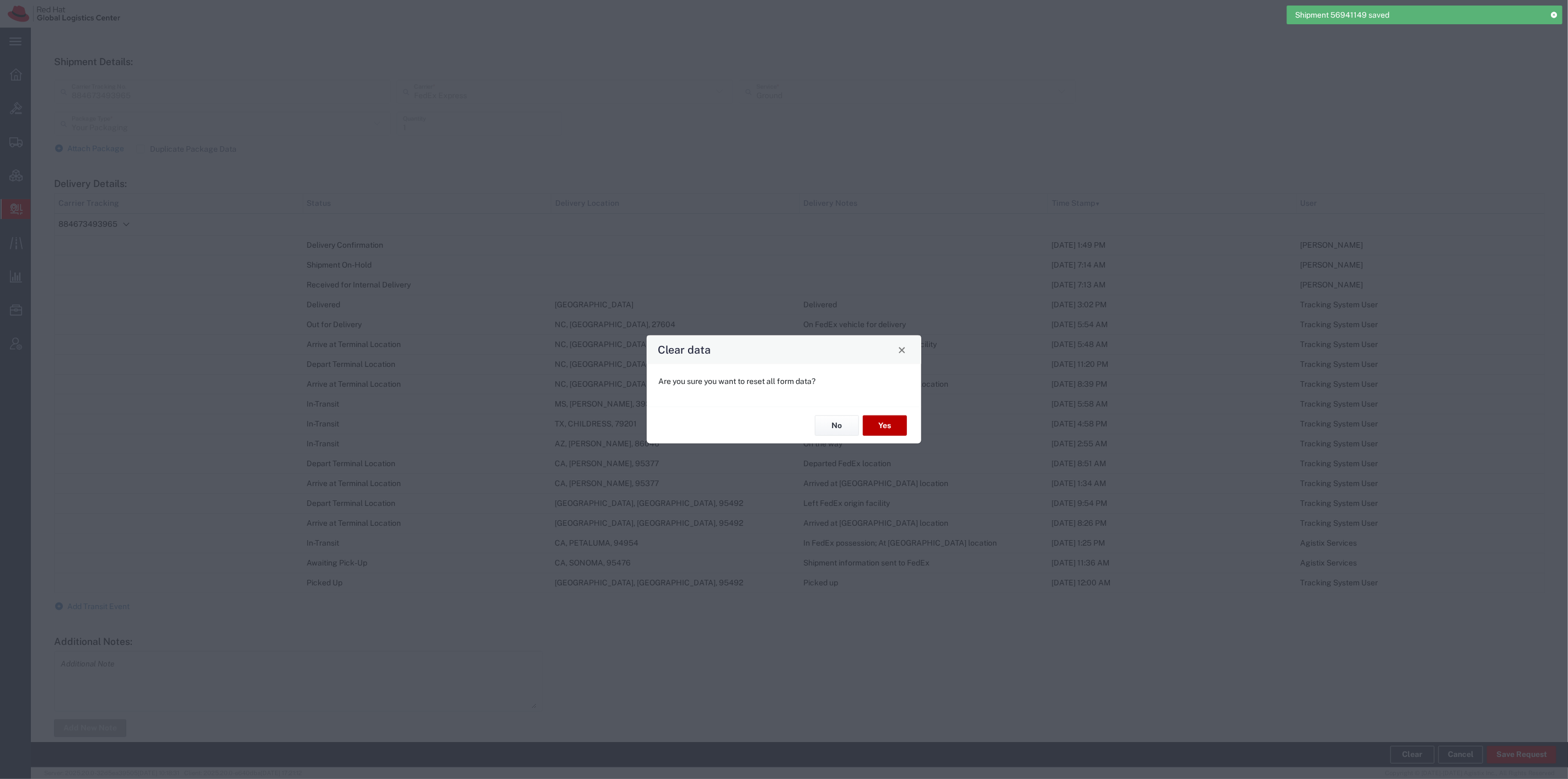
click at [884, 429] on button "Yes" at bounding box center [884, 426] width 44 height 20
